Goal: Complete application form

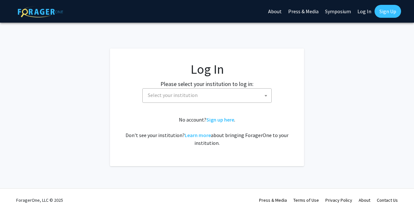
select select
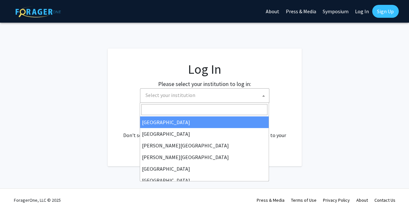
click at [218, 96] on span "Select your institution" at bounding box center [206, 95] width 126 height 13
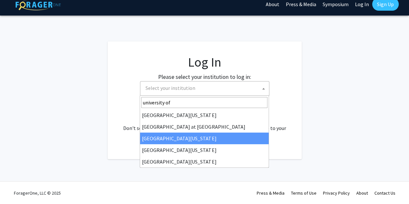
type input "university of"
select select "13"
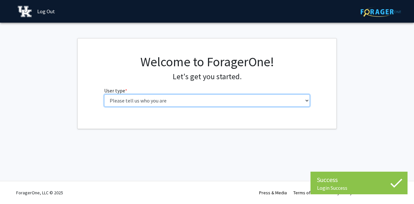
click at [188, 100] on select "Please tell us who you are Undergraduate Student Master's Student Doctoral Cand…" at bounding box center [207, 100] width 206 height 12
select select "1: undergrad"
click at [104, 94] on select "Please tell us who you are Undergraduate Student Master's Student Doctoral Cand…" at bounding box center [207, 100] width 206 height 12
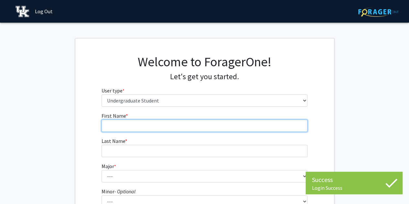
click at [208, 127] on input "First Name * required" at bounding box center [204, 126] width 206 height 12
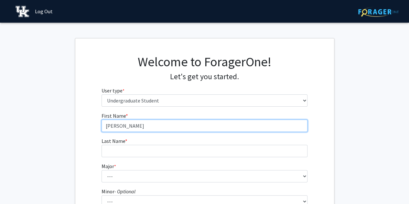
type input "Isabella"
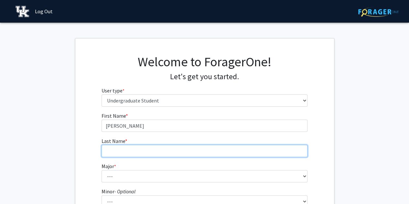
click at [114, 153] on input "Last Name * required" at bounding box center [204, 151] width 206 height 12
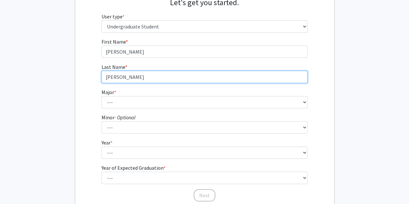
scroll to position [76, 0]
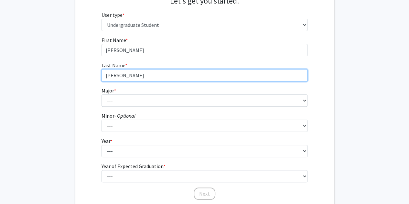
type input "Martinez"
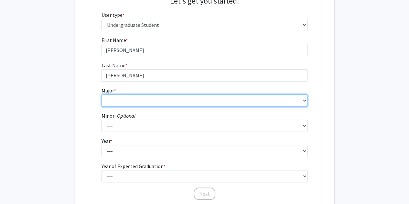
click at [108, 96] on select "--- Accounting Aerospace Engineering African American & Africana Studies Agricu…" at bounding box center [204, 100] width 206 height 12
select select "23: 860"
click at [101, 94] on select "--- Accounting Aerospace Engineering African American & Africana Studies Agricu…" at bounding box center [204, 100] width 206 height 12
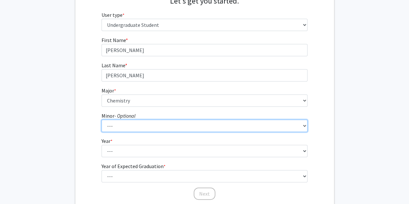
click at [121, 127] on select "--- African American & Africana Studies Agricultural Economics American Studies…" at bounding box center [204, 126] width 206 height 12
select select "64: 716"
click at [101, 120] on select "--- African American & Africana Studies Agricultural Economics American Studies…" at bounding box center [204, 126] width 206 height 12
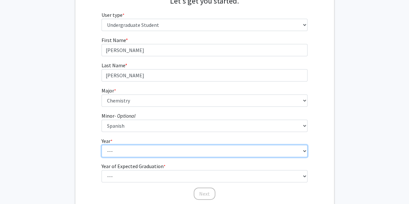
click at [132, 151] on select "--- First-year Sophomore Junior Senior Postbaccalaureate Certificate" at bounding box center [204, 151] width 206 height 12
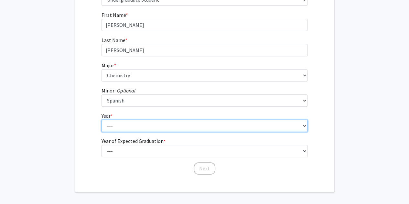
scroll to position [103, 0]
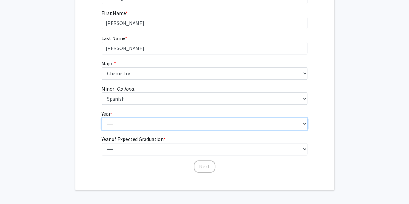
click at [132, 126] on select "--- First-year Sophomore Junior Senior Postbaccalaureate Certificate" at bounding box center [204, 124] width 206 height 12
select select "1: first-year"
click at [101, 118] on select "--- First-year Sophomore Junior Senior Postbaccalaureate Certificate" at bounding box center [204, 124] width 206 height 12
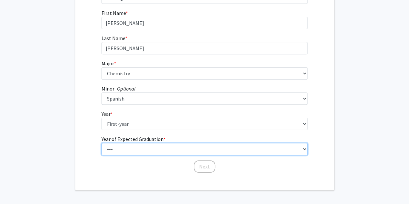
click at [134, 152] on select "--- 2025 2026 2027 2028 2029 2030 2031 2032 2033 2034" at bounding box center [204, 149] width 206 height 12
select select "5: 2029"
click at [101, 143] on select "--- 2025 2026 2027 2028 2029 2030 2031 2032 2033 2034" at bounding box center [204, 149] width 206 height 12
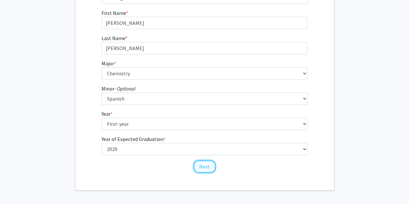
click at [203, 166] on button "Next" at bounding box center [205, 166] width 22 height 12
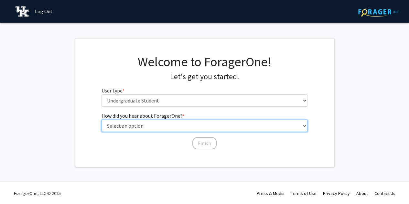
click at [175, 124] on select "Select an option Peer/student recommendation Faculty/staff recommendation Unive…" at bounding box center [204, 126] width 206 height 12
select select "2: faculty_recommendation"
click at [101, 120] on select "Select an option Peer/student recommendation Faculty/staff recommendation Unive…" at bounding box center [204, 126] width 206 height 12
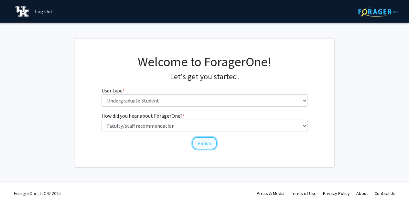
click at [211, 141] on button "Finish" at bounding box center [204, 143] width 24 height 12
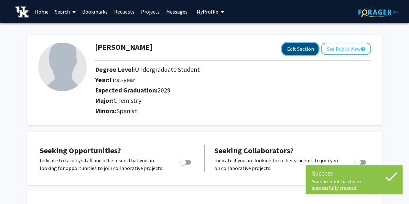
click at [298, 50] on button "Edit Section" at bounding box center [300, 49] width 37 height 12
select select "first-year"
select select "2029"
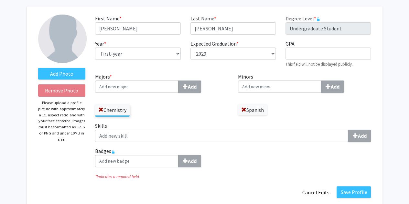
scroll to position [28, 0]
click at [65, 115] on p "Please upload a profile picture with approximately a 1:1 aspect ratio and with …" at bounding box center [61, 121] width 47 height 42
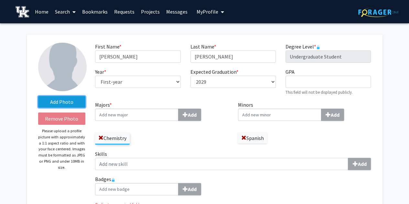
click at [54, 100] on label "Add Photo" at bounding box center [61, 102] width 47 height 12
click at [0, 0] on input "Add Photo" at bounding box center [0, 0] width 0 height 0
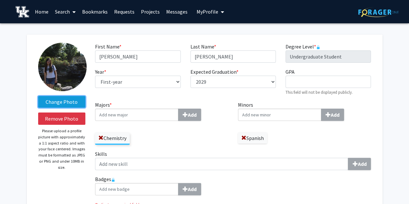
click at [63, 98] on label "Change Photo" at bounding box center [61, 102] width 47 height 12
click at [0, 0] on input "Change Photo" at bounding box center [0, 0] width 0 height 0
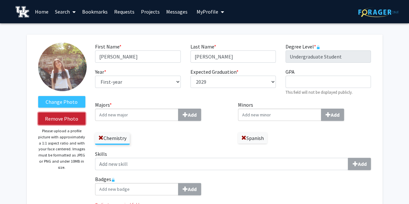
click at [68, 116] on button "Remove Photo" at bounding box center [61, 118] width 47 height 12
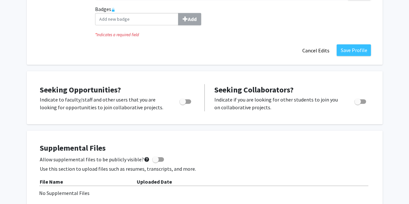
scroll to position [170, 0]
click at [185, 101] on span "Toggle" at bounding box center [182, 101] width 6 height 6
click at [183, 103] on input "Are you actively seeking opportunities?" at bounding box center [182, 103] width 0 height 0
checkbox input "true"
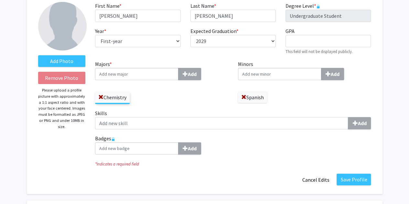
scroll to position [0, 0]
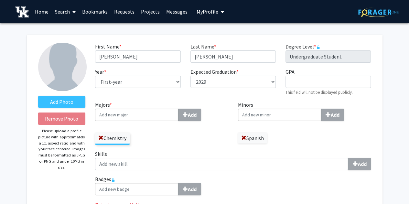
click at [39, 11] on link "Home" at bounding box center [42, 11] width 20 height 23
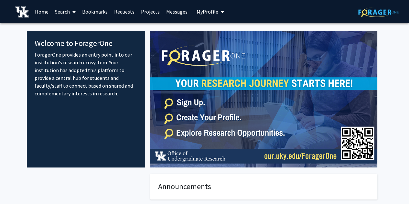
click at [152, 9] on link "Projects" at bounding box center [150, 11] width 25 height 23
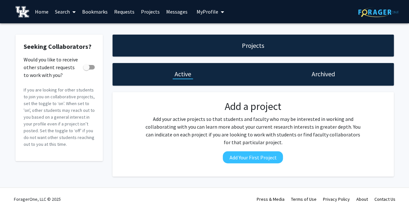
click at [42, 14] on link "Home" at bounding box center [42, 11] width 20 height 23
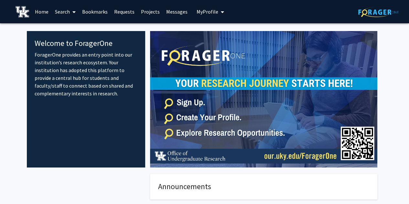
click at [206, 11] on span "My Profile" at bounding box center [207, 11] width 22 height 6
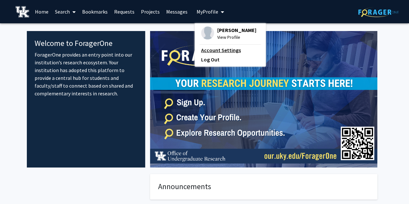
click at [211, 52] on link "Account Settings" at bounding box center [230, 50] width 58 height 8
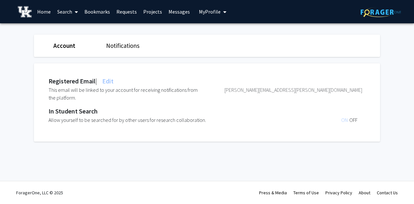
click at [126, 13] on link "Requests" at bounding box center [126, 11] width 27 height 23
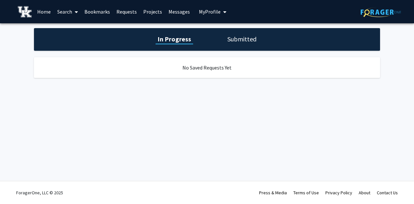
click at [157, 7] on link "Projects" at bounding box center [152, 11] width 25 height 23
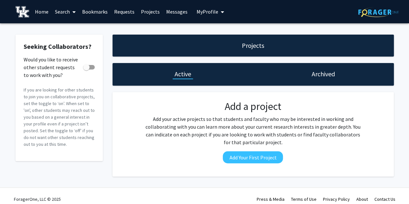
click at [179, 6] on link "Messages" at bounding box center [177, 11] width 28 height 23
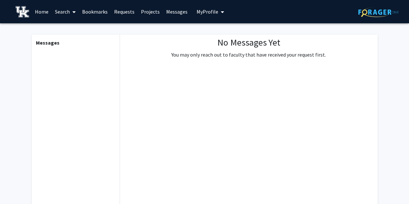
click at [104, 8] on link "Bookmarks" at bounding box center [95, 11] width 32 height 23
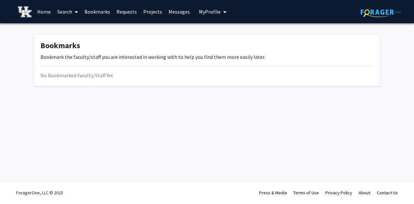
click at [66, 11] on link "Search" at bounding box center [67, 11] width 27 height 23
click at [74, 29] on span "Faculty/Staff" at bounding box center [77, 29] width 47 height 13
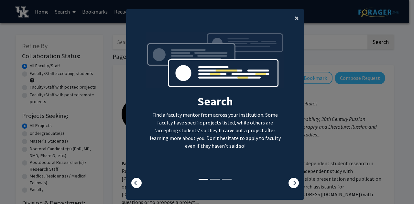
click at [294, 16] on span "×" at bounding box center [296, 18] width 4 height 10
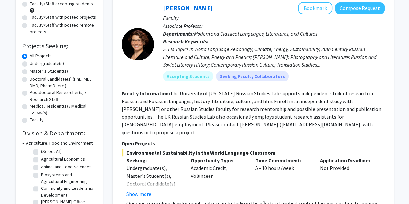
scroll to position [69, 0]
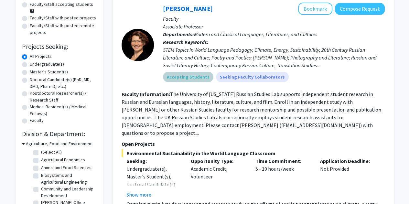
click at [229, 71] on div "Accepting Students Seeking Faculty Collaborators" at bounding box center [274, 76] width 224 height 13
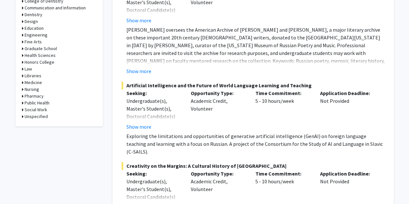
scroll to position [324, 0]
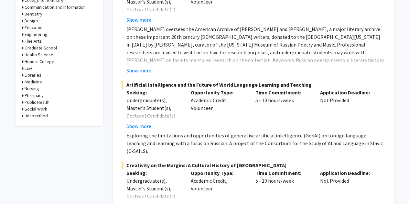
click at [220, 89] on p "Opportunity Type:" at bounding box center [218, 93] width 55 height 8
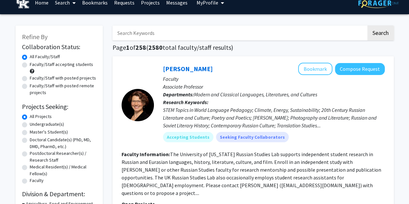
scroll to position [0, 0]
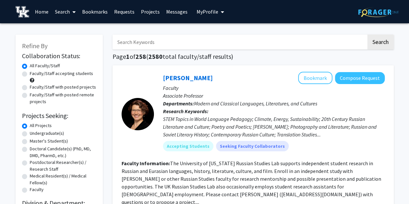
click at [47, 8] on link "Home" at bounding box center [42, 11] width 20 height 23
